Goal: Find specific page/section: Find specific page/section

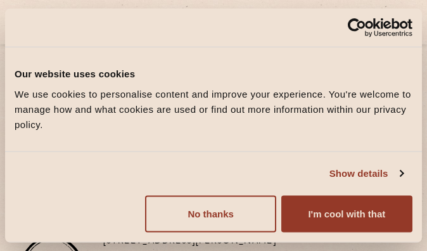
click at [255, 227] on button "No thanks" at bounding box center [210, 213] width 131 height 37
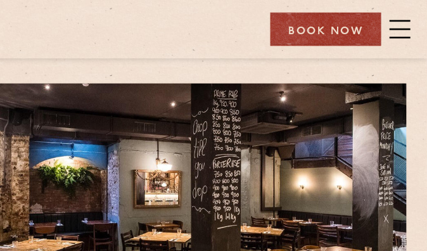
click at [398, 23] on span at bounding box center [406, 22] width 16 height 19
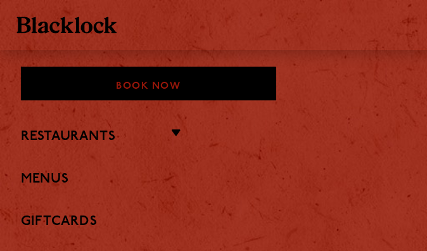
click at [71, 133] on link "Menus" at bounding box center [213, 136] width 395 height 12
click at [138, 101] on li "Restaurants Soho City Covent Garden Shoreditch Canary Wharf Manchester Birmingh…" at bounding box center [213, 103] width 395 height 16
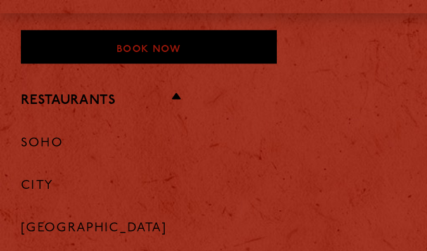
scroll to position [22, 0]
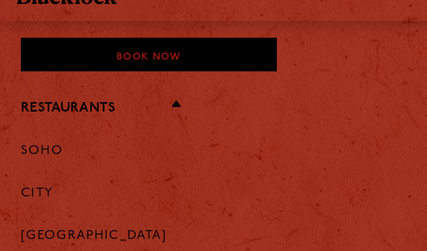
click at [130, 136] on ul "Soho City Covent Garden Shoreditch Canary Wharf Manchester Birmingham" at bounding box center [213, 201] width 395 height 225
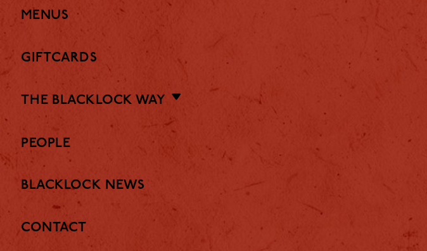
scroll to position [0, 0]
